Goal: Information Seeking & Learning: Learn about a topic

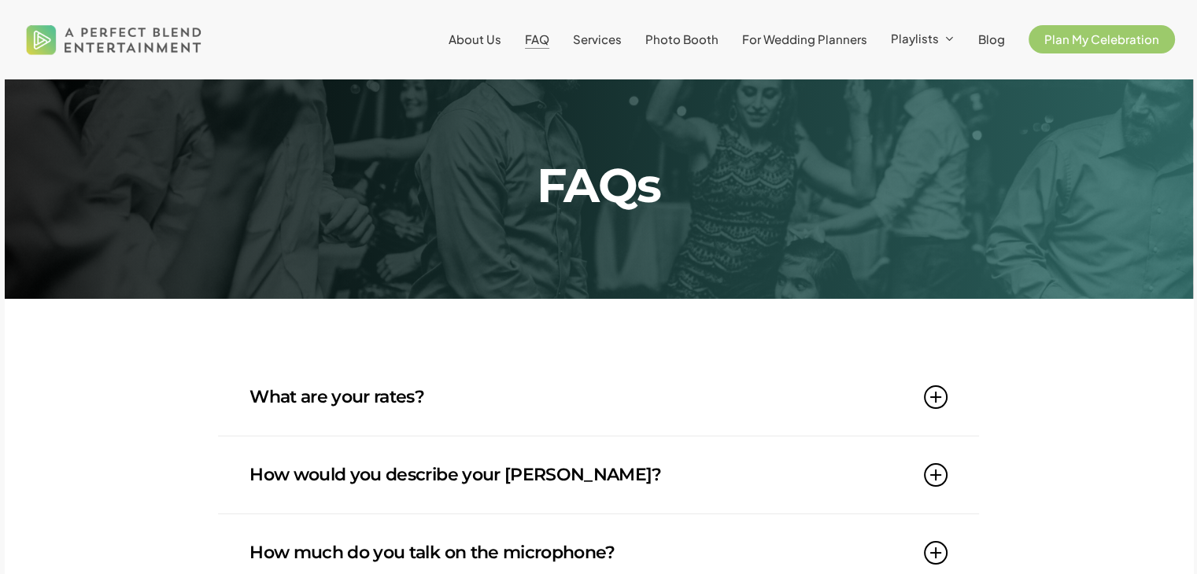
click at [557, 382] on link "What are your rates?" at bounding box center [597, 397] width 697 height 77
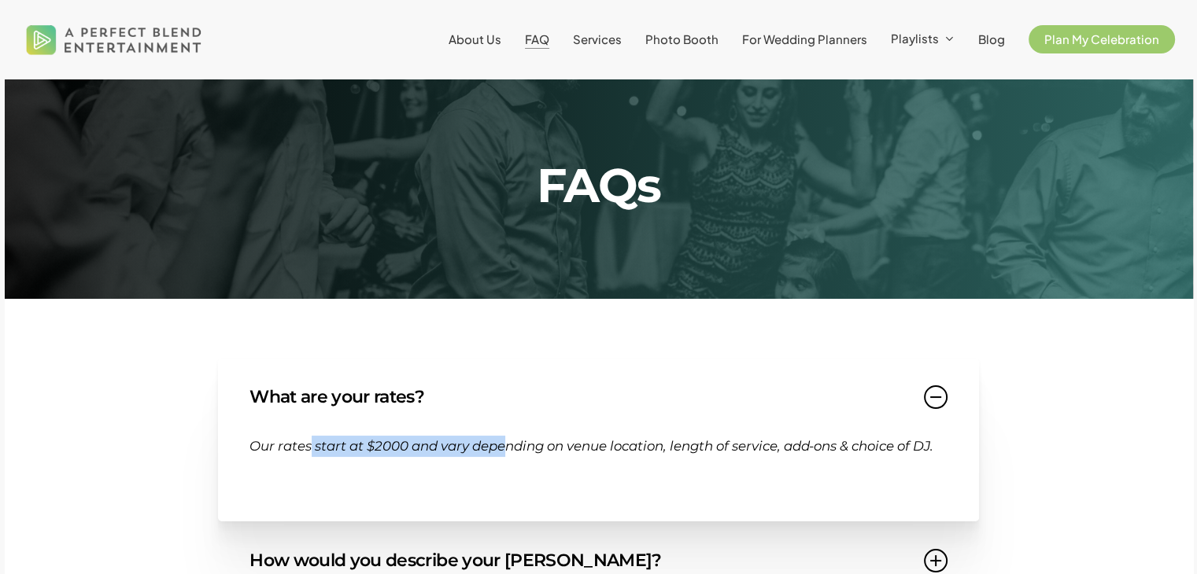
drag, startPoint x: 307, startPoint y: 447, endPoint x: 504, endPoint y: 451, distance: 196.7
click at [504, 451] on span "Our rates start at $2000 and vary depending on venue location, length of servic…" at bounding box center [591, 446] width 684 height 16
click at [504, 449] on span "Our rates start at $2000 and vary depending on venue location, length of servic…" at bounding box center [591, 446] width 684 height 16
drag, startPoint x: 374, startPoint y: 442, endPoint x: 412, endPoint y: 442, distance: 37.8
click at [412, 442] on span "Our rates start at $2000 and vary depending on venue location, length of servic…" at bounding box center [591, 446] width 684 height 16
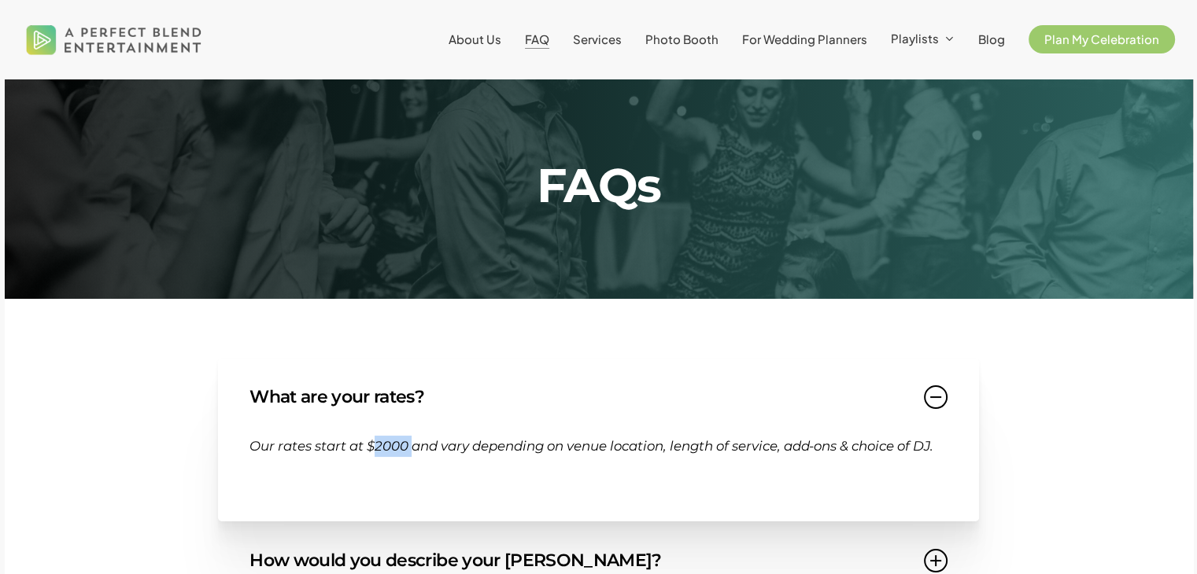
click at [412, 441] on span "Our rates start at $2000 and vary depending on venue location, length of servic…" at bounding box center [591, 446] width 684 height 16
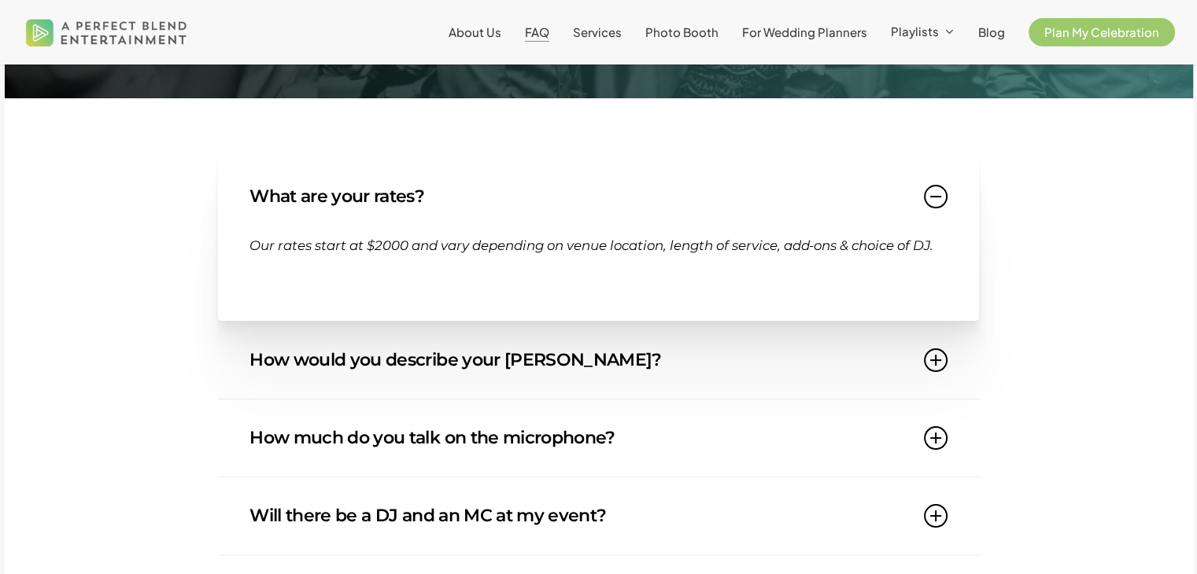
scroll to position [236, 0]
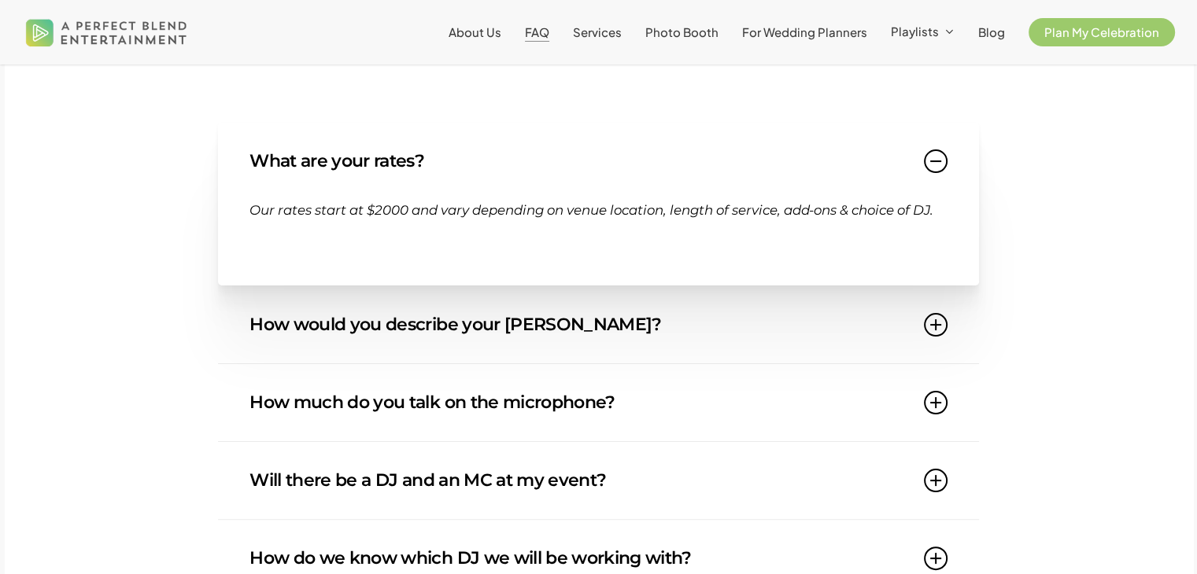
click at [581, 364] on link "How would you describe your DJ style?" at bounding box center [597, 324] width 697 height 77
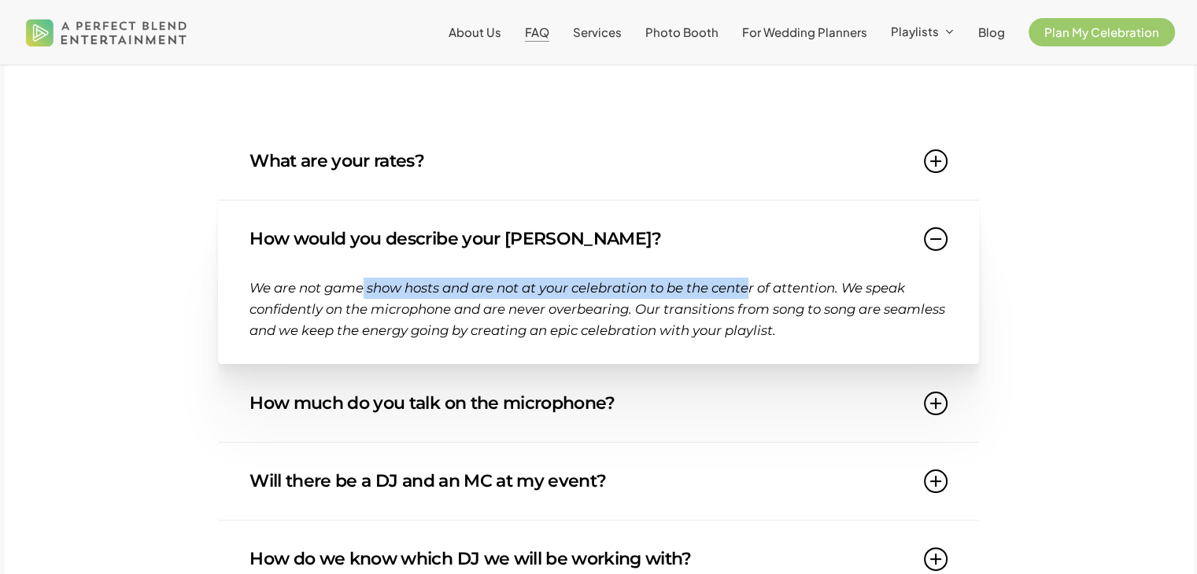
drag, startPoint x: 376, startPoint y: 301, endPoint x: 792, endPoint y: 294, distance: 416.3
click at [759, 294] on span "We are not game show hosts and are not at your celebration to be the center of …" at bounding box center [597, 309] width 696 height 58
click at [795, 294] on span "We are not game show hosts and are not at your celebration to be the center of …" at bounding box center [597, 309] width 696 height 58
drag, startPoint x: 620, startPoint y: 293, endPoint x: 762, endPoint y: 293, distance: 142.4
click at [762, 293] on span "We are not game show hosts and are not at your celebration to be the center of …" at bounding box center [597, 309] width 696 height 58
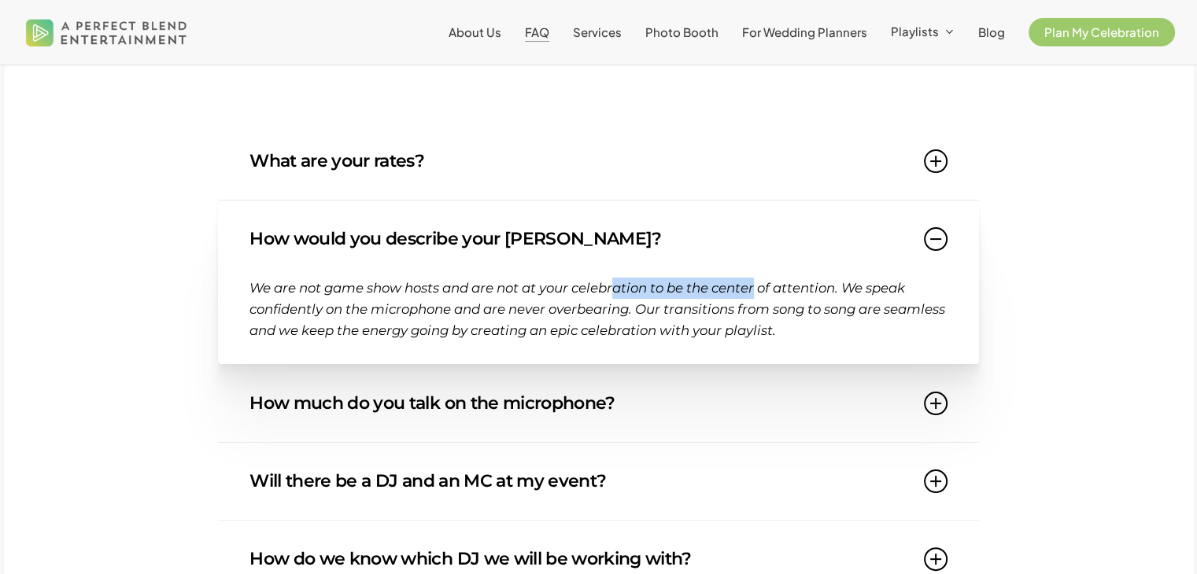
click at [628, 295] on span "We are not game show hosts and are not at your celebration to be the center of …" at bounding box center [597, 309] width 696 height 58
click at [357, 302] on p "We are not game show hosts and are not at your celebration to be the center of …" at bounding box center [597, 309] width 697 height 63
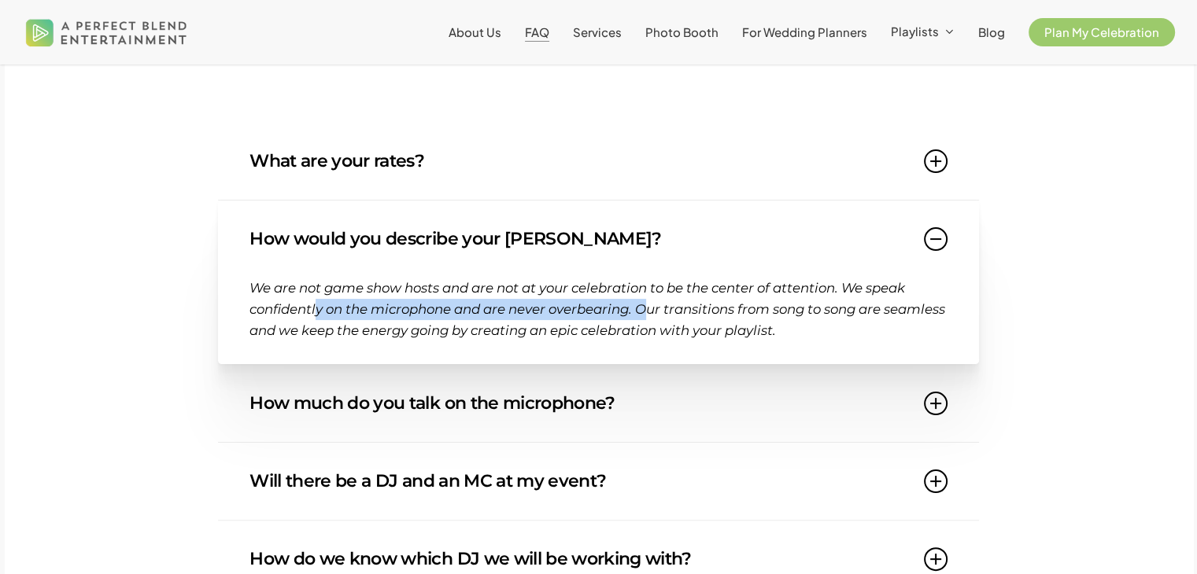
drag, startPoint x: 316, startPoint y: 304, endPoint x: 649, endPoint y: 320, distance: 333.2
click at [649, 320] on p "We are not game show hosts and are not at your celebration to be the center of …" at bounding box center [597, 309] width 697 height 63
click at [646, 319] on span "We are not game show hosts and are not at your celebration to be the center of …" at bounding box center [597, 309] width 696 height 58
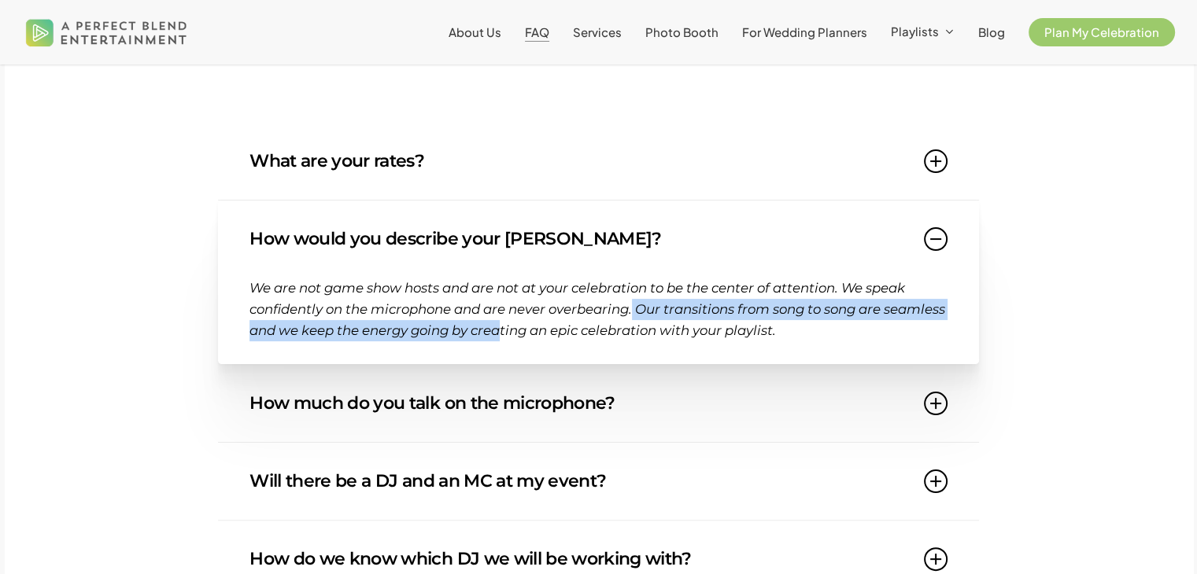
drag, startPoint x: 639, startPoint y: 312, endPoint x: 559, endPoint y: 325, distance: 80.5
click at [563, 327] on span "We are not game show hosts and are not at your celebration to be the center of …" at bounding box center [597, 309] width 696 height 58
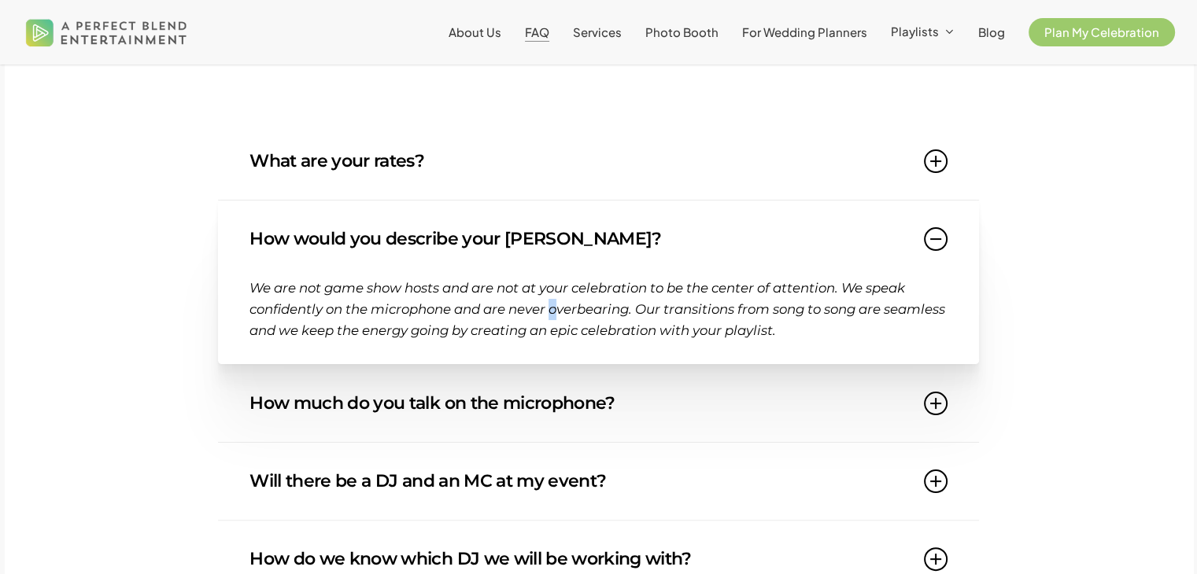
click at [558, 319] on p "We are not game show hosts and are not at your celebration to be the center of …" at bounding box center [597, 309] width 697 height 63
click at [582, 429] on link "How much do you talk on the microphone?" at bounding box center [597, 403] width 697 height 77
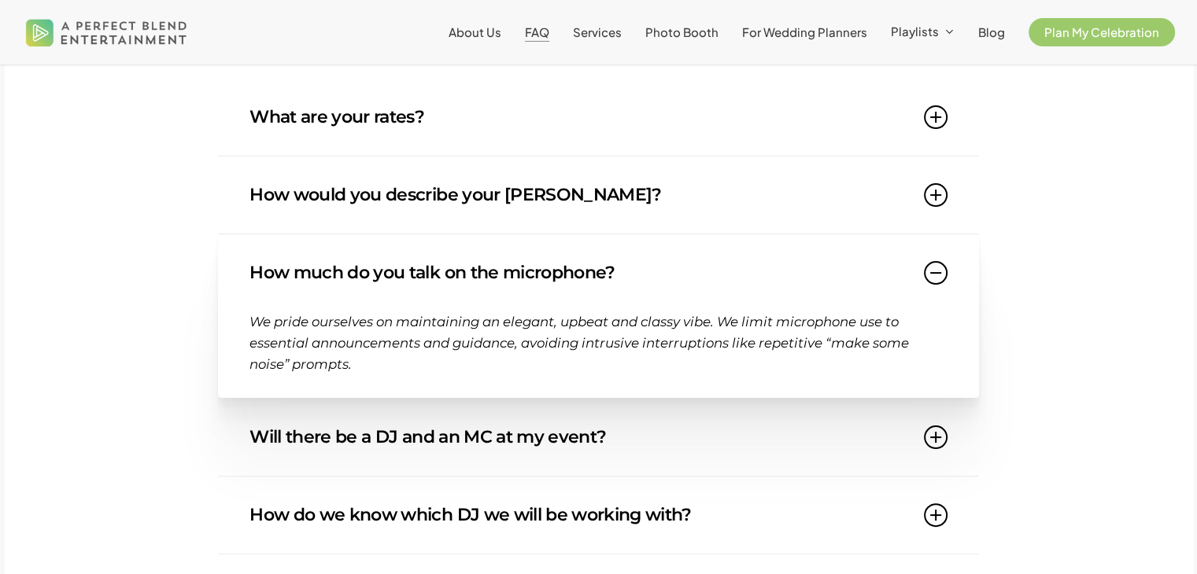
scroll to position [393, 0]
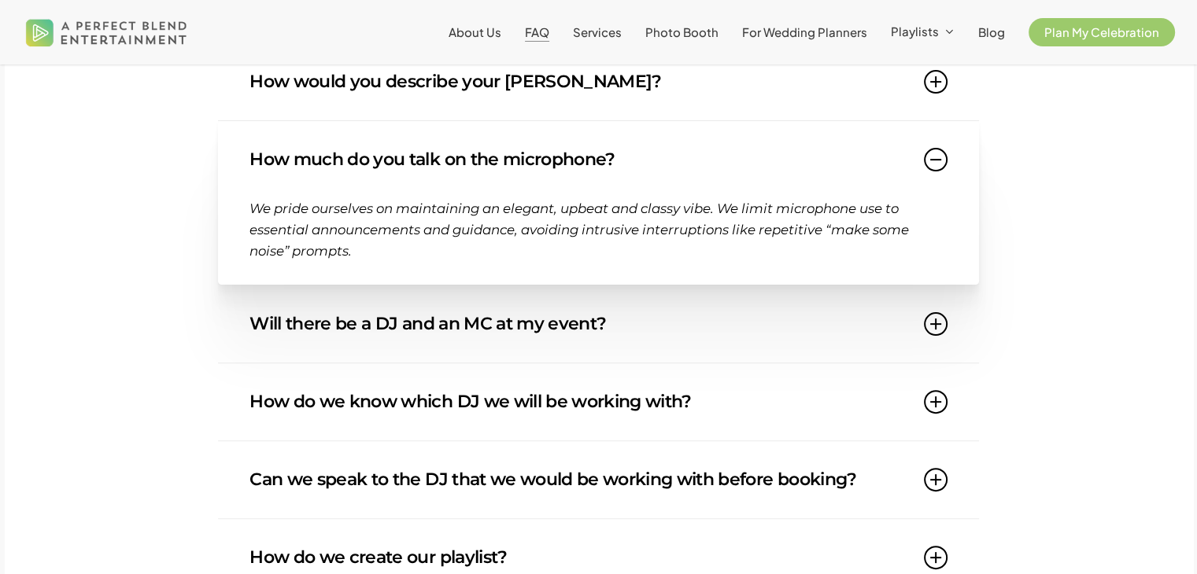
click at [485, 316] on link "Will there be a DJ and an MC at my event?" at bounding box center [597, 324] width 697 height 77
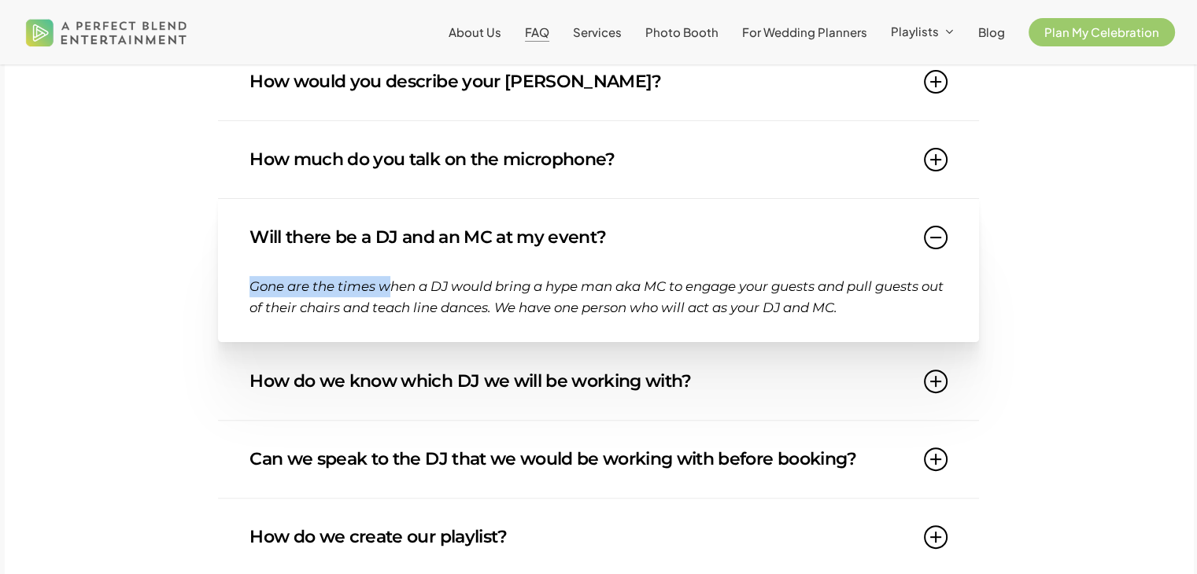
drag, startPoint x: 238, startPoint y: 281, endPoint x: 388, endPoint y: 289, distance: 150.5
click at [388, 288] on div "Will there be a DJ and an MC at my event? Gone are the times when a DJ would br…" at bounding box center [598, 271] width 760 height 144
click at [507, 297] on p "Gone are the times when a DJ would bring a hype man aka MC to engage your guest…" at bounding box center [597, 297] width 697 height 42
click at [564, 363] on link "How do we know which DJ we will be working with?" at bounding box center [597, 381] width 697 height 77
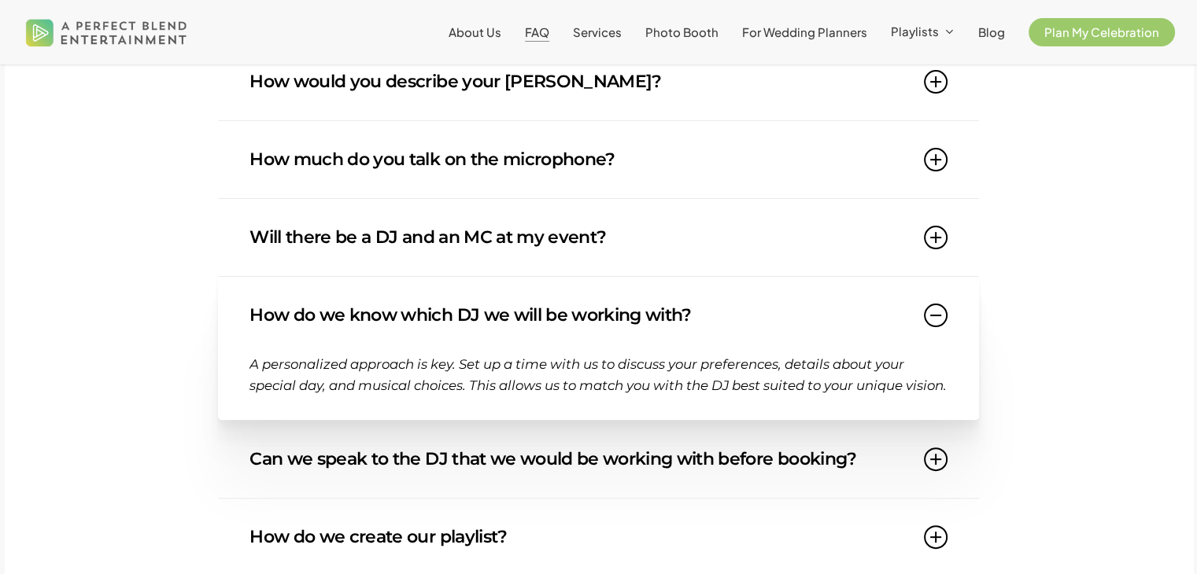
click at [582, 330] on link "How do we know which DJ we will be working with?" at bounding box center [597, 315] width 697 height 77
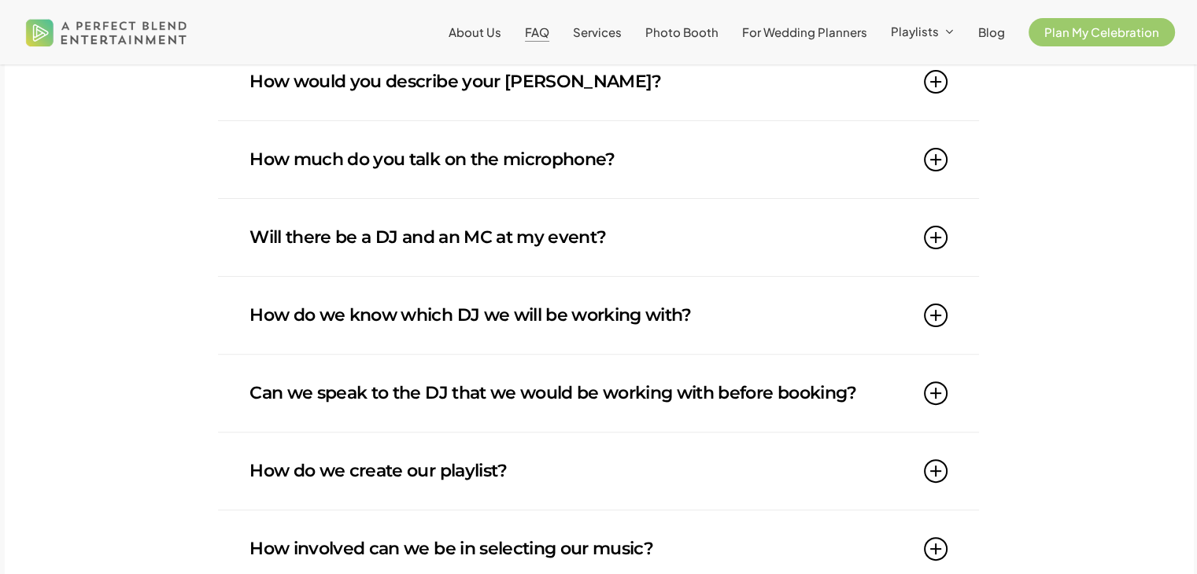
click at [600, 387] on link "Can we speak to the DJ that we would be working with before booking?" at bounding box center [597, 393] width 697 height 77
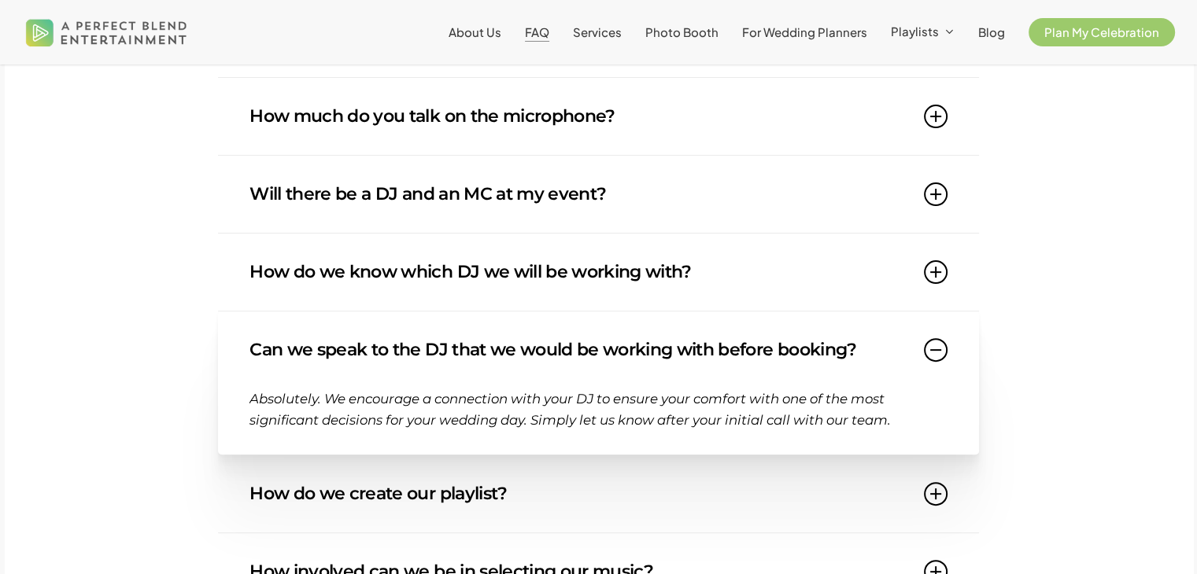
scroll to position [472, 0]
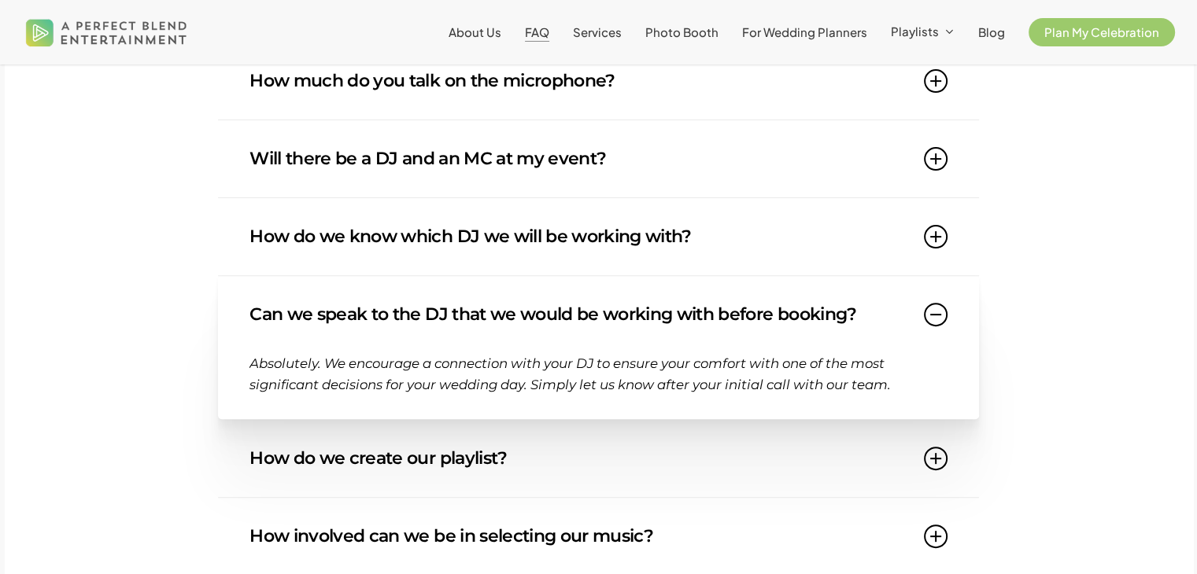
click at [563, 323] on link "Can we speak to the DJ that we would be working with before booking?" at bounding box center [597, 314] width 697 height 77
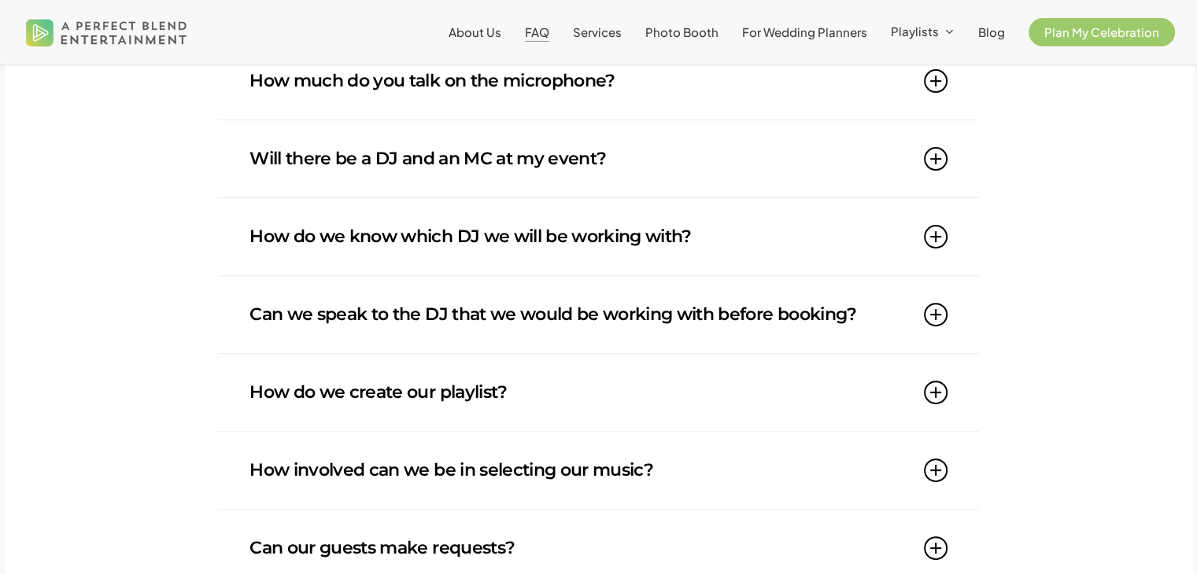
click at [578, 386] on link "How do we create our playlist?" at bounding box center [597, 392] width 697 height 77
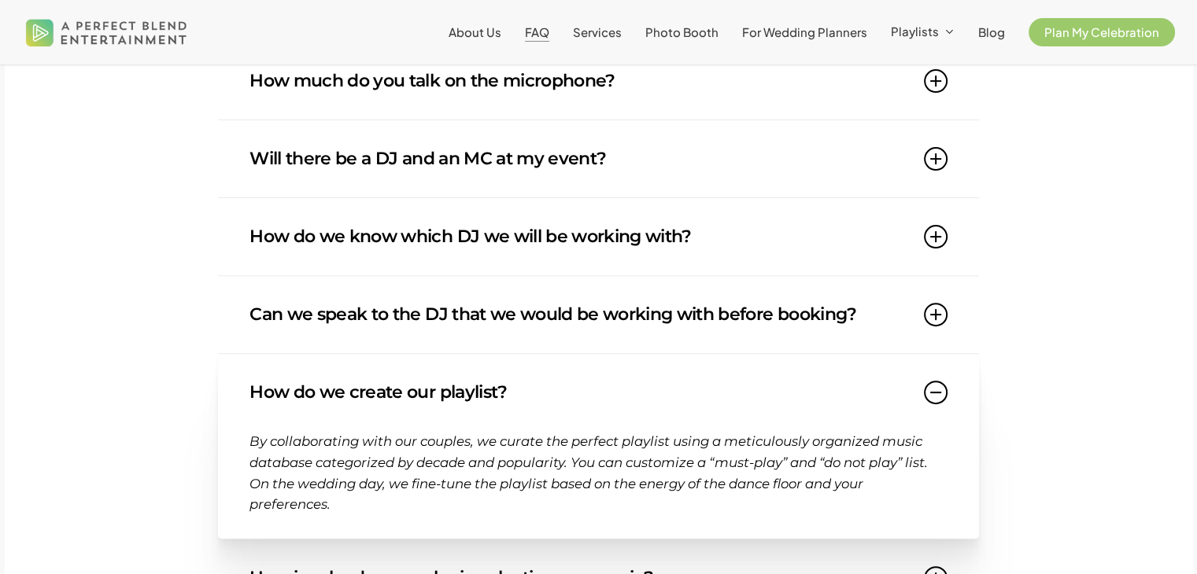
click at [485, 397] on link "How do we create our playlist?" at bounding box center [597, 392] width 697 height 77
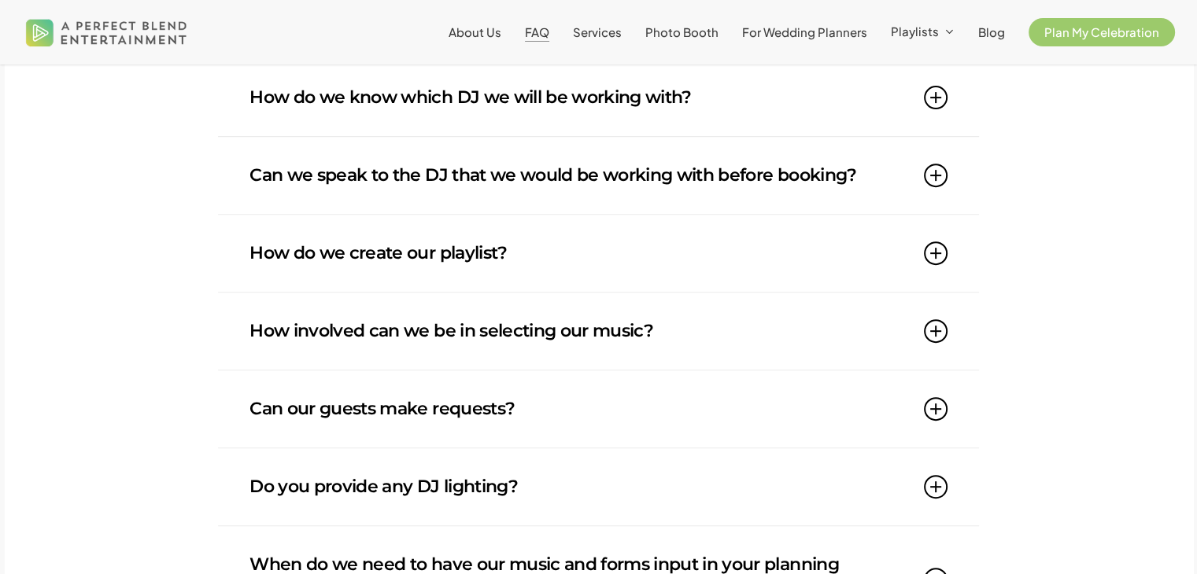
scroll to position [629, 0]
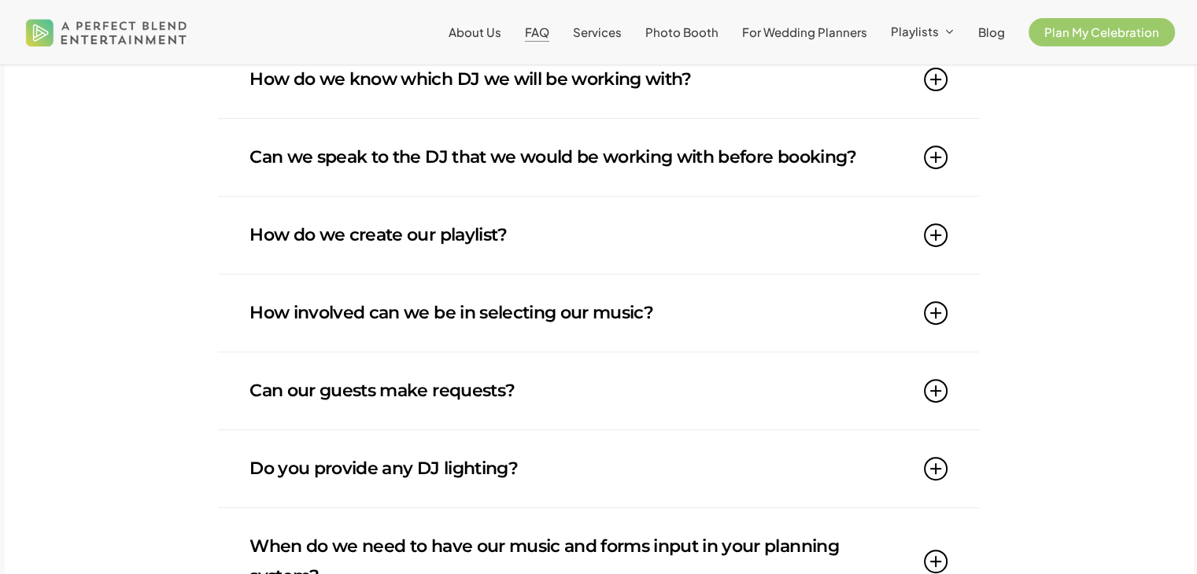
click at [519, 327] on link "How involved can we be in selecting our music?" at bounding box center [597, 313] width 697 height 77
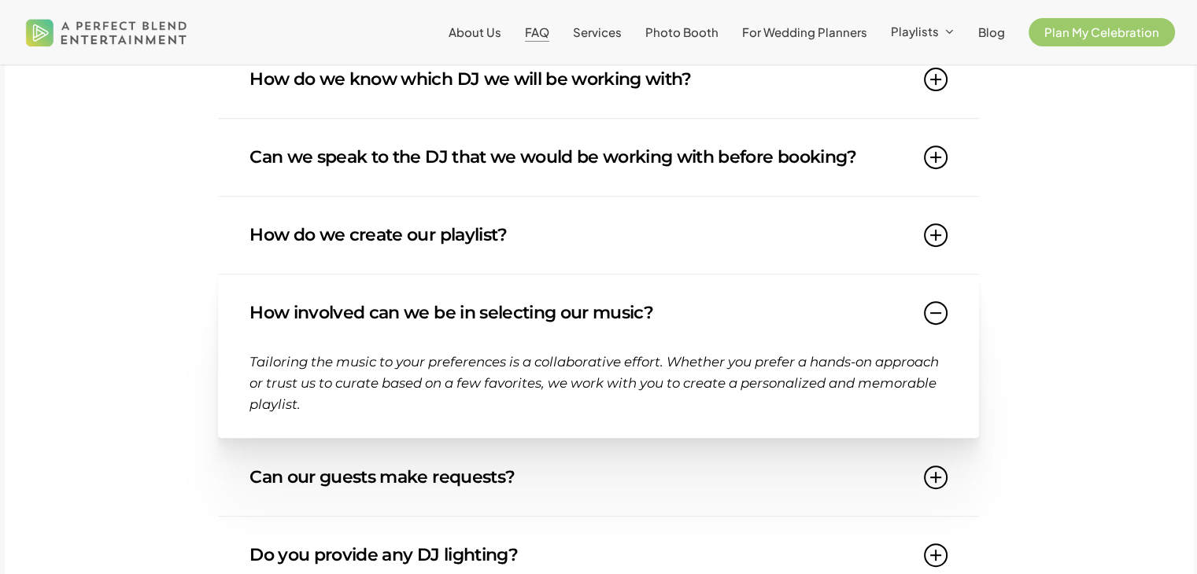
click at [519, 327] on link "How involved can we be in selecting our music?" at bounding box center [597, 313] width 697 height 77
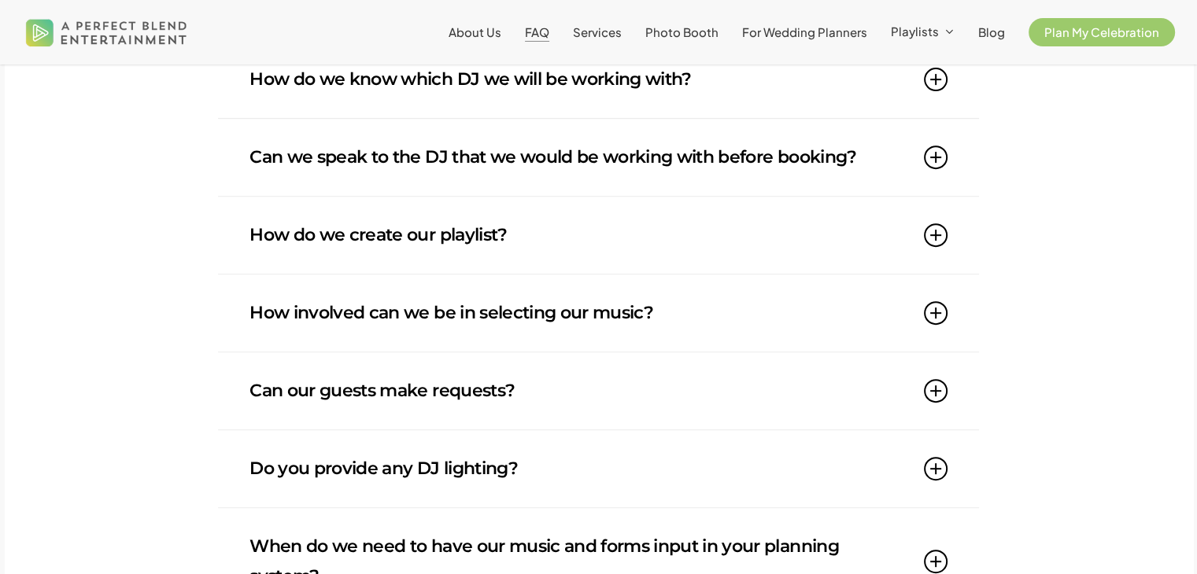
click at [489, 389] on link "Can our guests make requests?" at bounding box center [597, 390] width 697 height 77
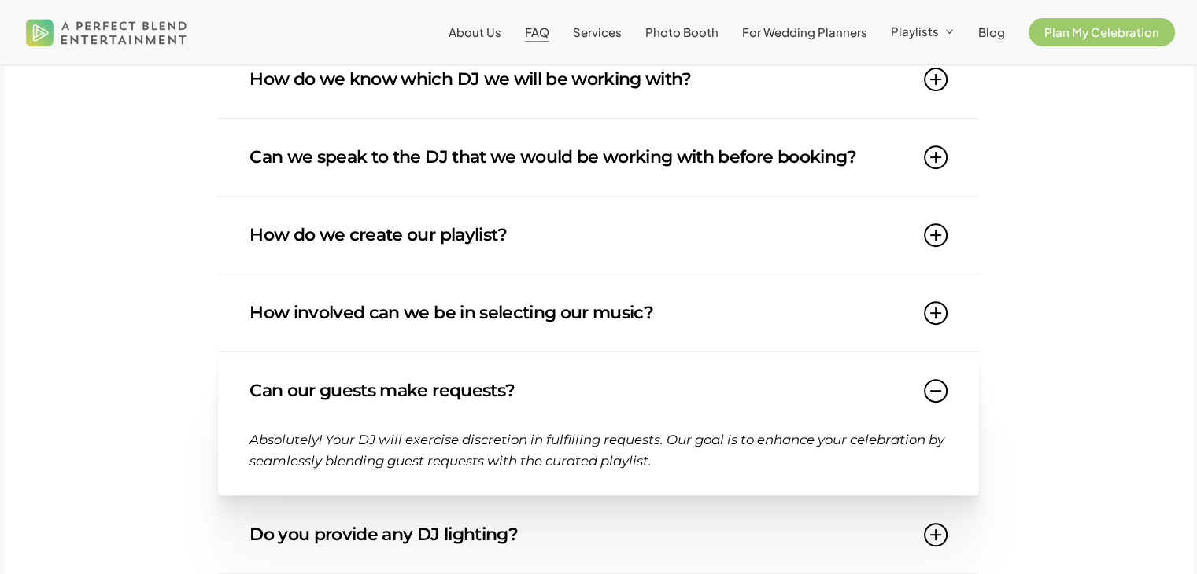
click at [488, 389] on link "Can our guests make requests?" at bounding box center [597, 390] width 697 height 77
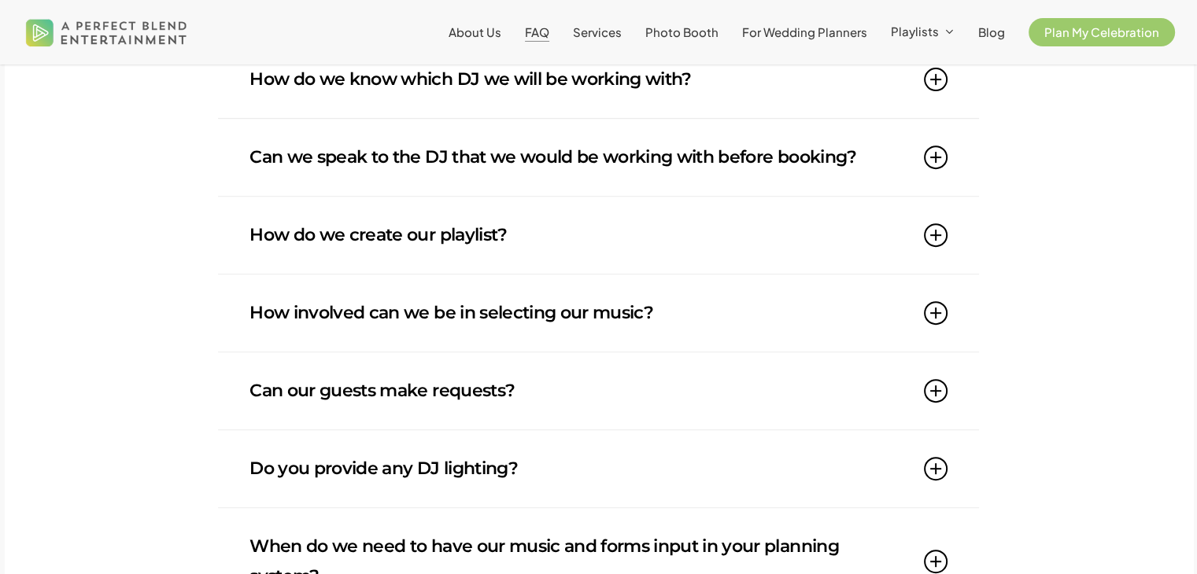
scroll to position [708, 0]
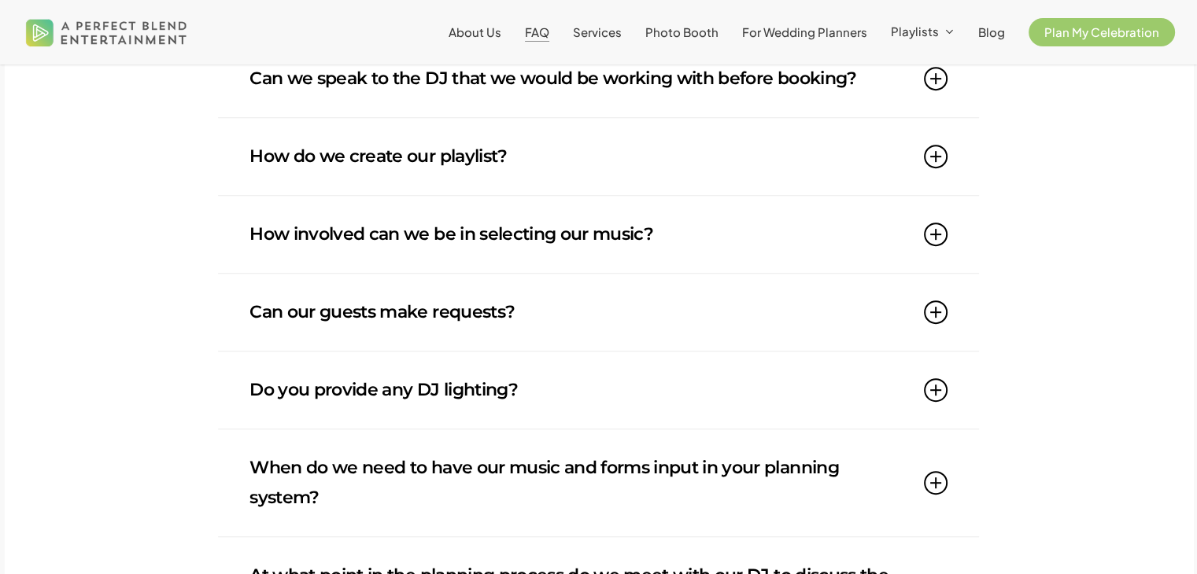
click at [479, 384] on link "Do you provide any DJ lighting?" at bounding box center [597, 390] width 697 height 77
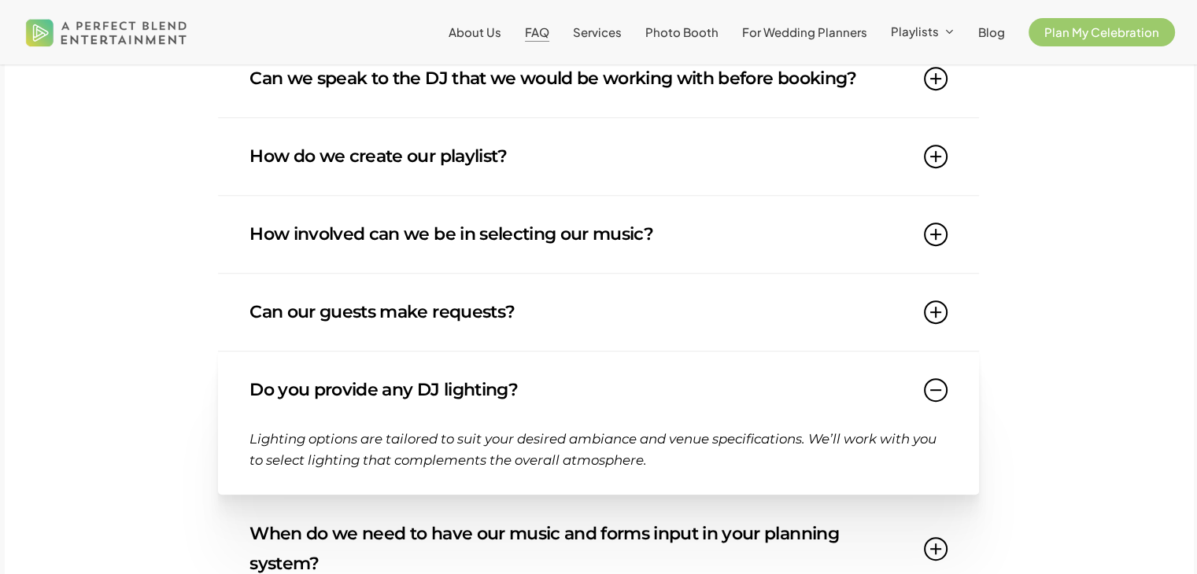
click at [394, 403] on link "Do you provide any DJ lighting?" at bounding box center [597, 390] width 697 height 77
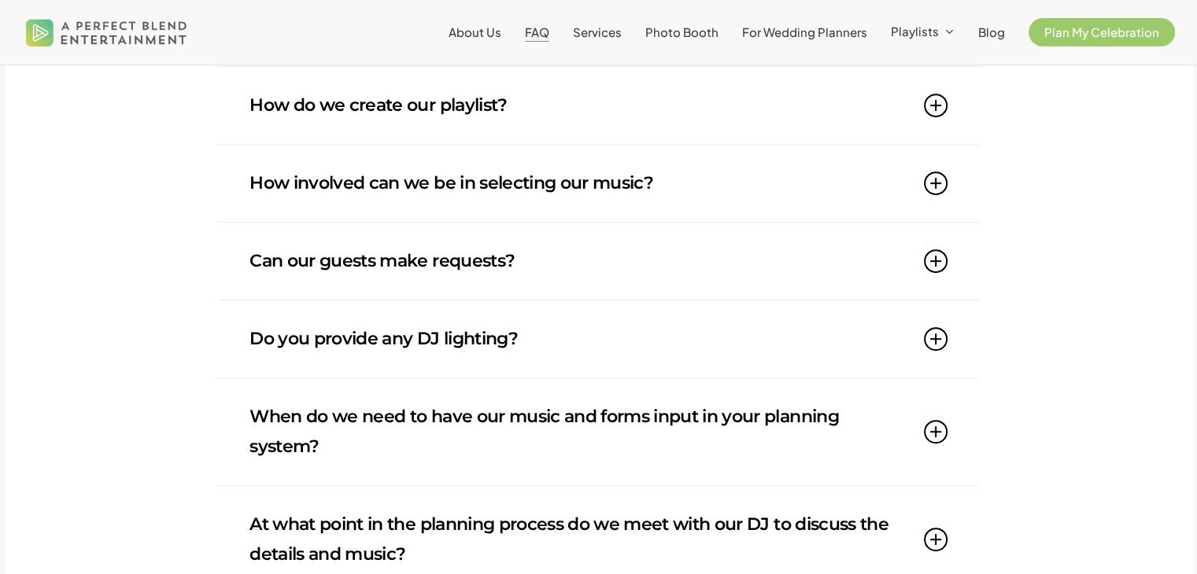
scroll to position [787, 0]
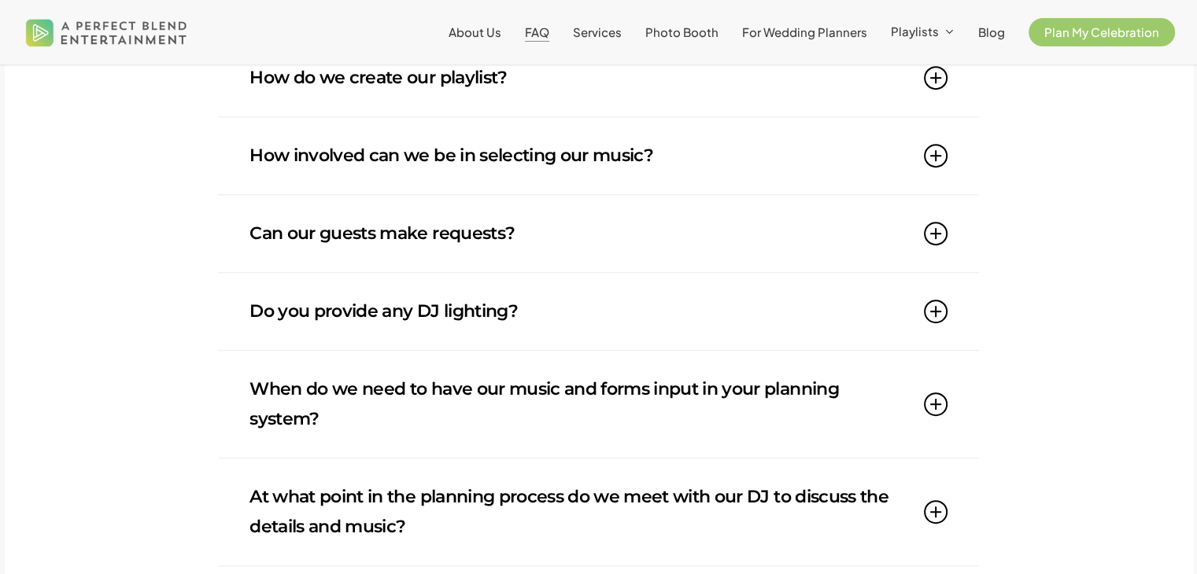
click at [447, 378] on link "When do we need to have our music and forms input in your planning system?" at bounding box center [597, 404] width 697 height 107
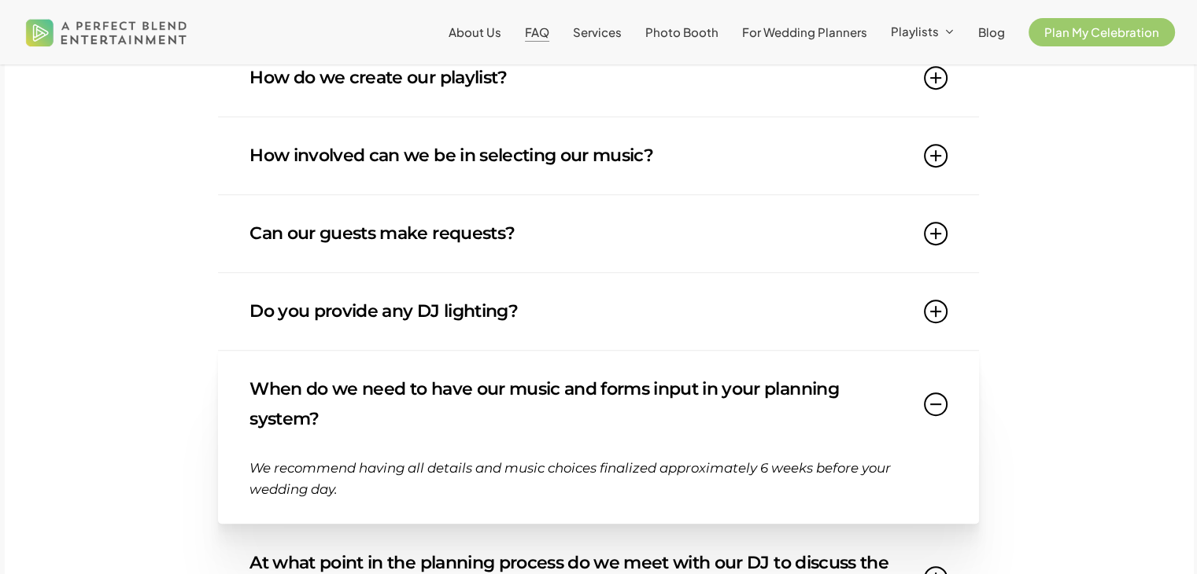
click at [458, 378] on link "When do we need to have our music and forms input in your planning system?" at bounding box center [597, 404] width 697 height 107
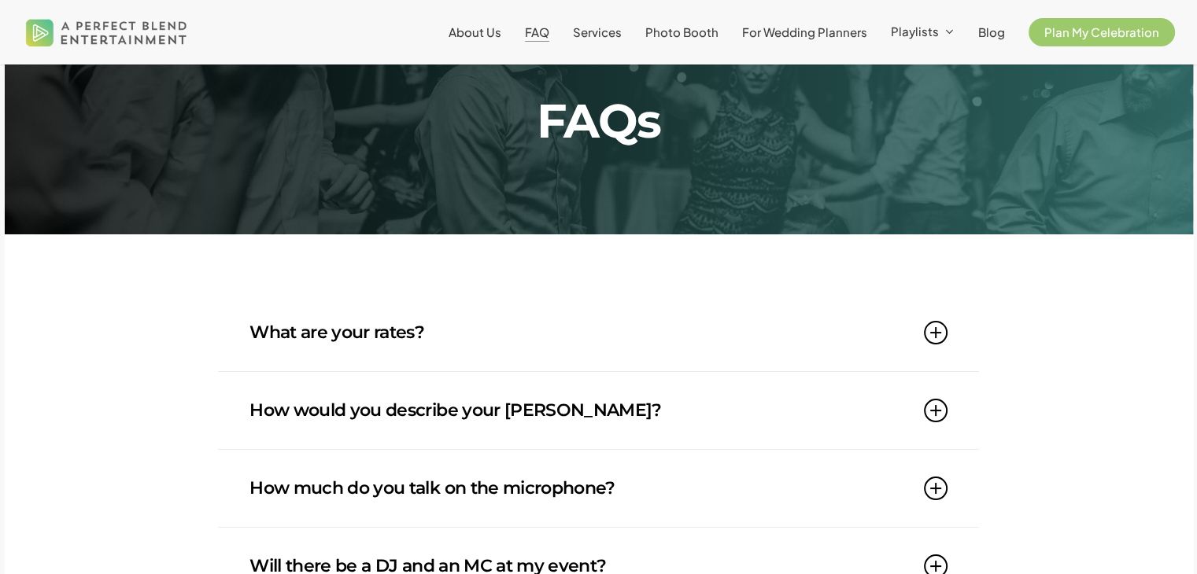
scroll to position [0, 0]
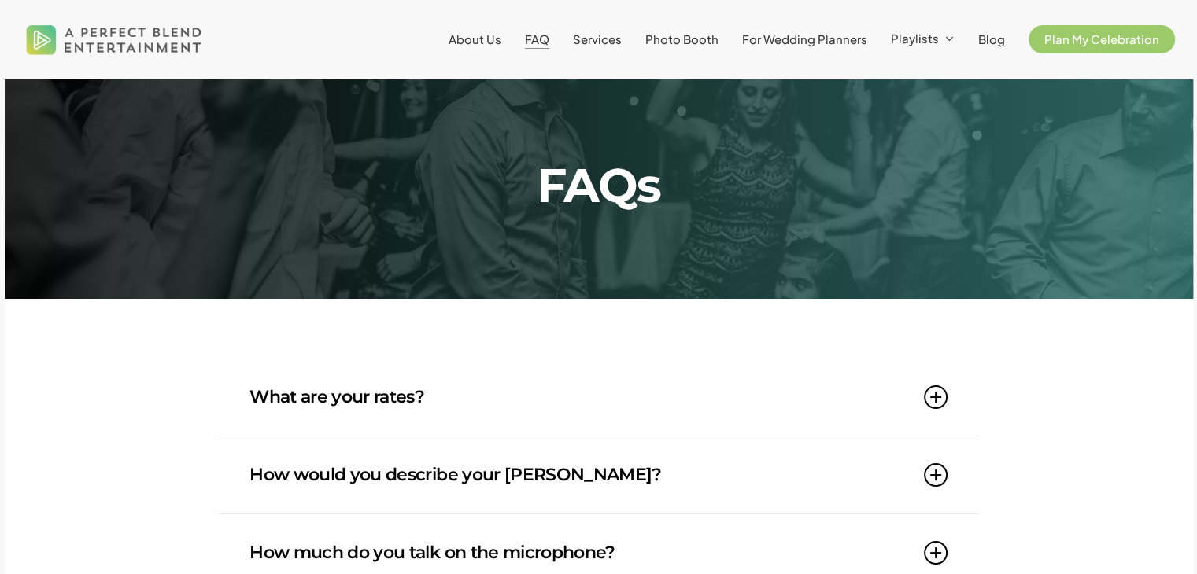
click at [318, 12] on div "Menu About Us FAQ Services Photo Booth For Wedding Planners Playlists Wedding P…" at bounding box center [598, 39] width 1153 height 79
click at [490, 45] on span "About Us" at bounding box center [474, 38] width 53 height 15
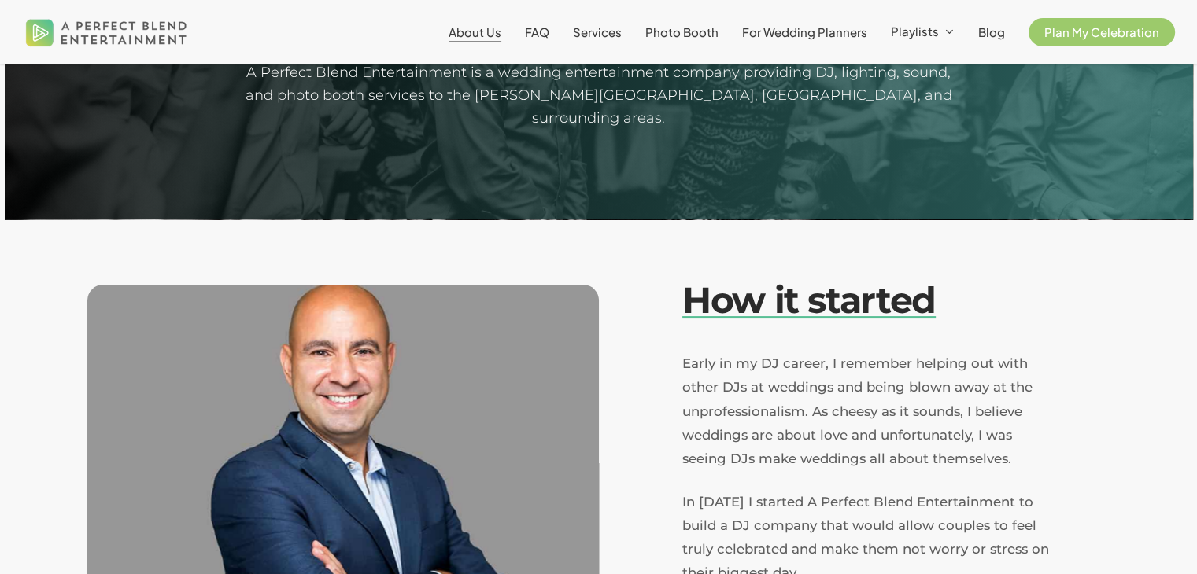
scroll to position [315, 0]
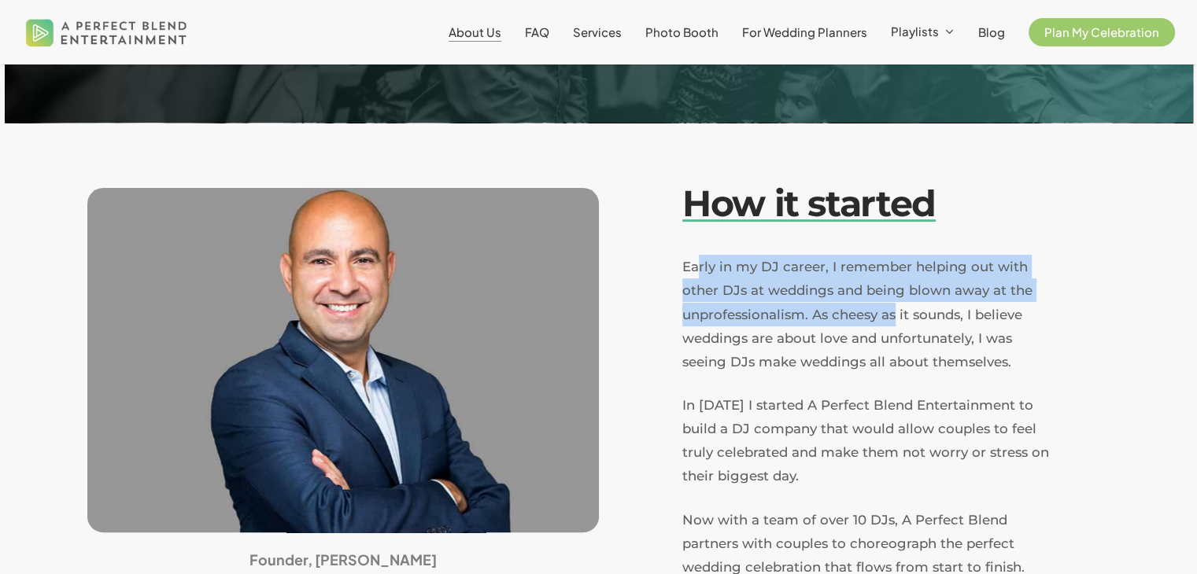
drag, startPoint x: 700, startPoint y: 232, endPoint x: 897, endPoint y: 290, distance: 204.9
click at [897, 290] on div "How it started Early in my DJ career, I remember helping out with other DJs at …" at bounding box center [895, 380] width 427 height 397
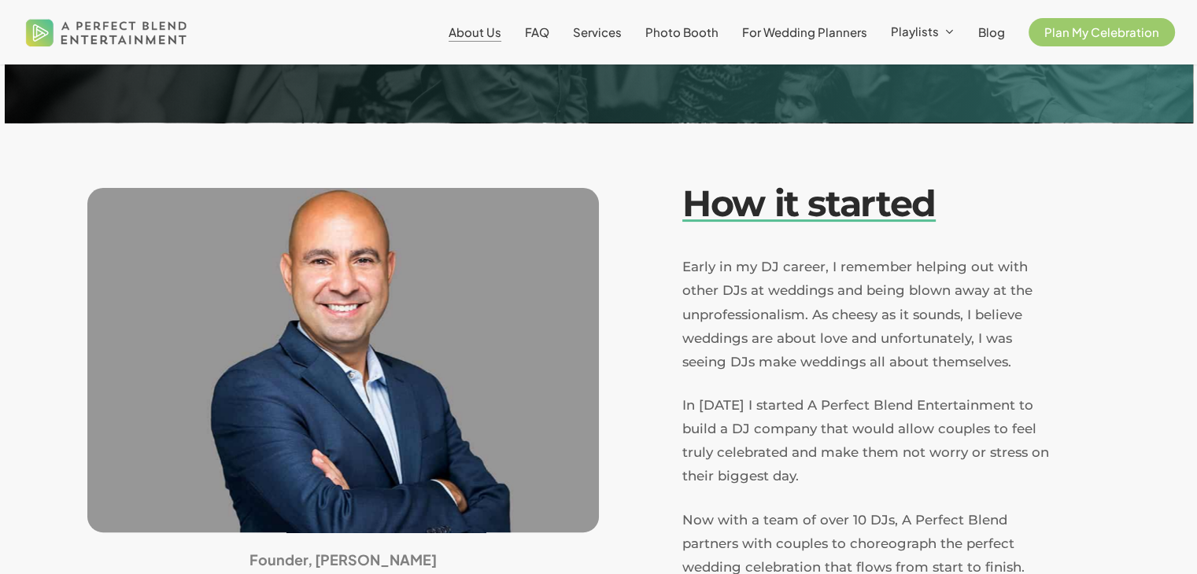
click at [905, 290] on span "Early in my DJ career, I remember helping out with other DJs at weddings and be…" at bounding box center [857, 314] width 350 height 110
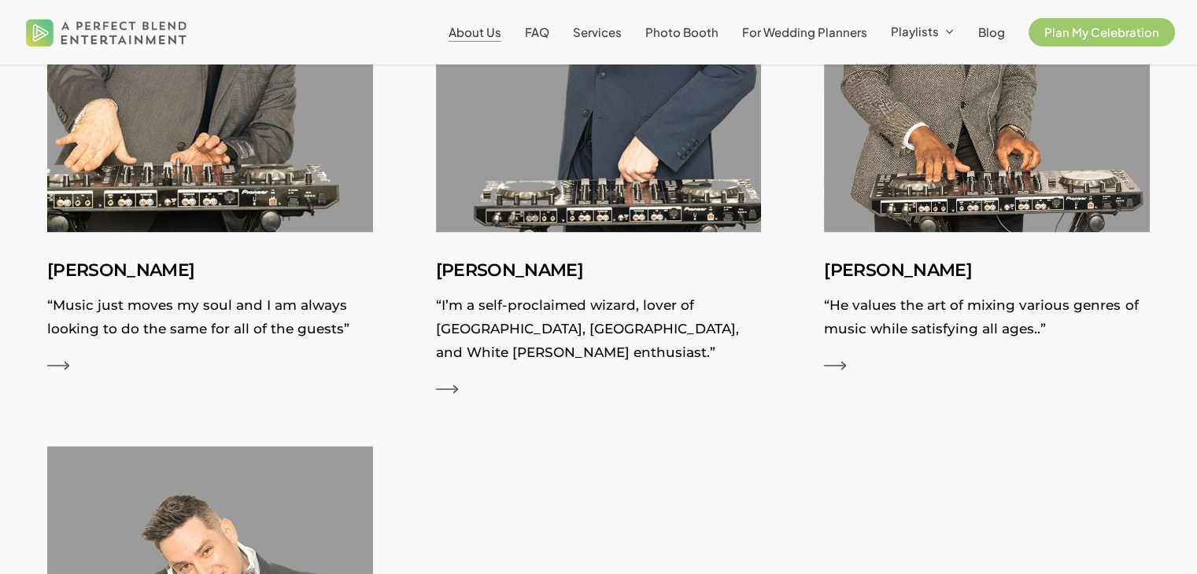
scroll to position [2439, 0]
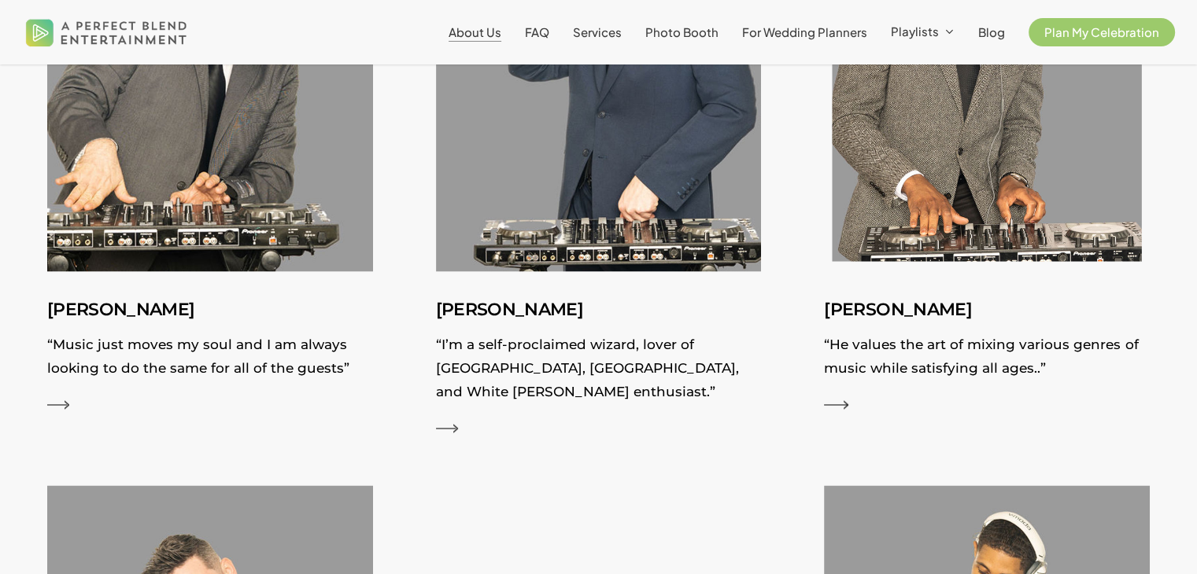
click at [935, 168] on img at bounding box center [987, 67] width 356 height 446
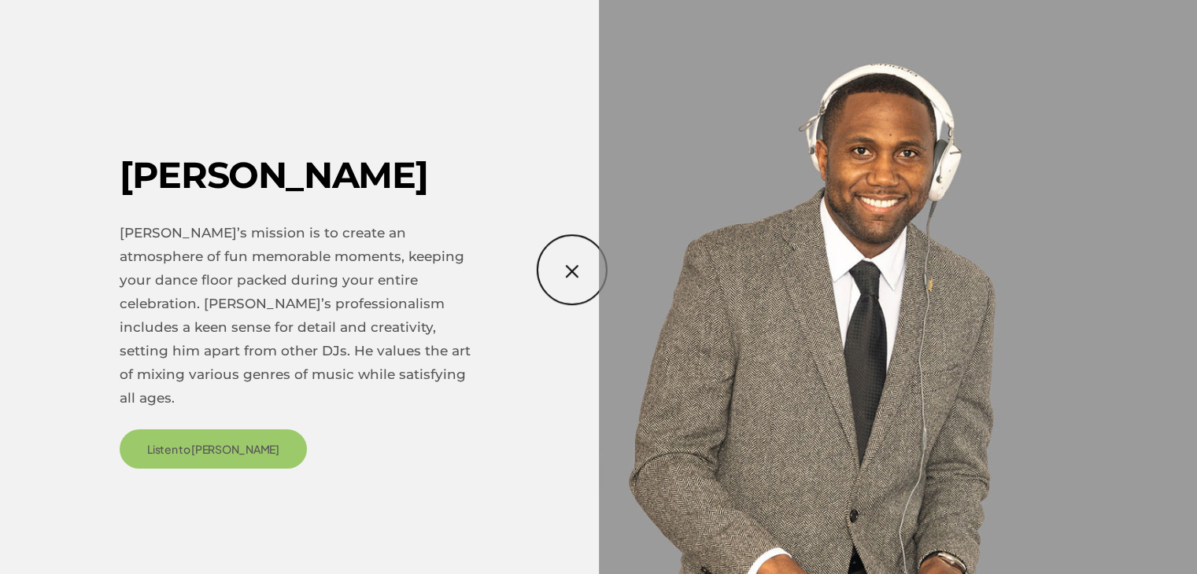
scroll to position [2754, 0]
